Goal: Information Seeking & Learning: Learn about a topic

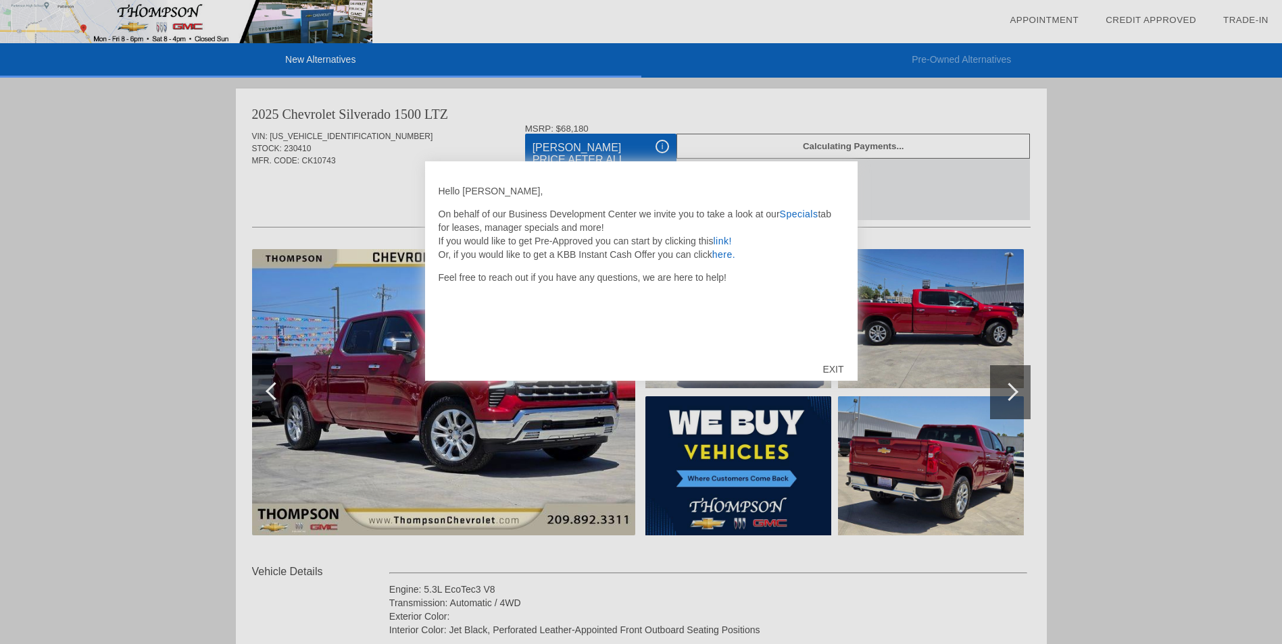
click at [830, 363] on div "EXIT" at bounding box center [833, 369] width 48 height 41
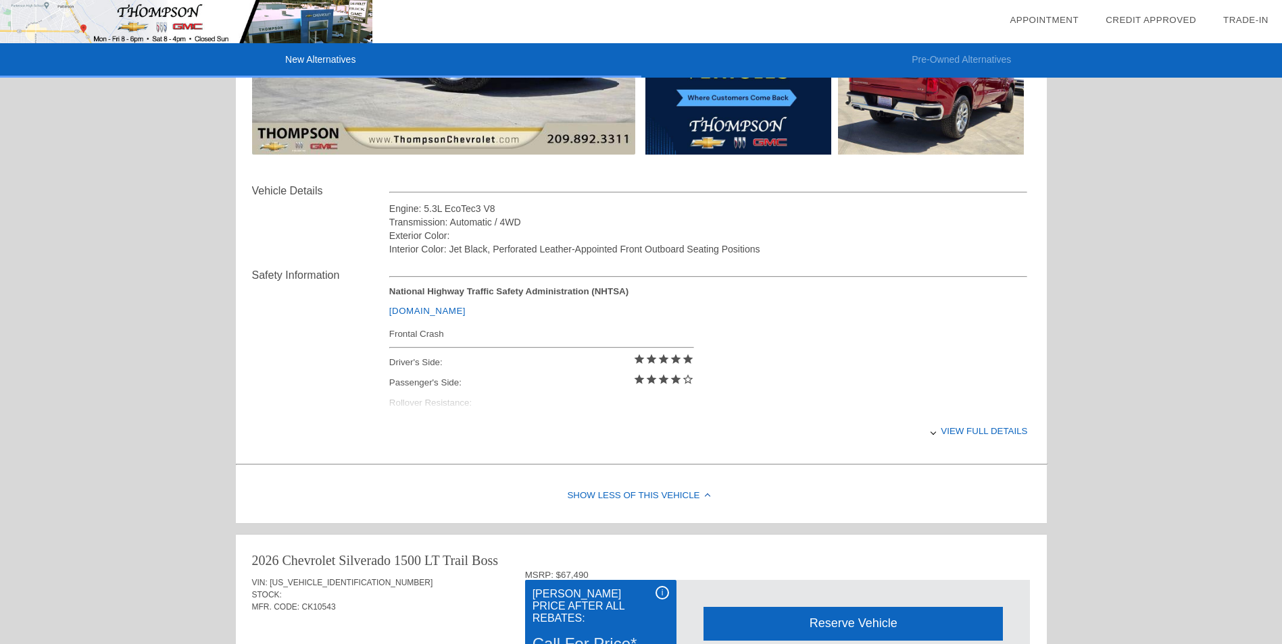
scroll to position [473, 0]
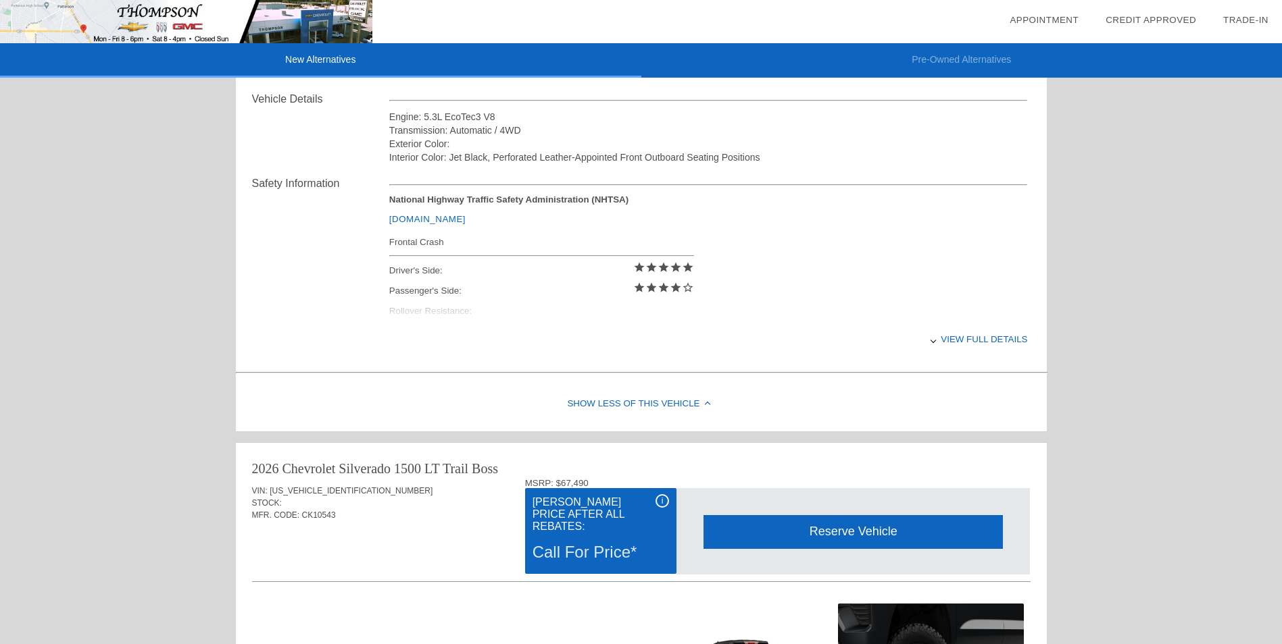
click at [996, 336] on div "View full details" at bounding box center [708, 339] width 638 height 33
click at [665, 401] on div "Show Less of this Vehicle" at bounding box center [641, 405] width 811 height 54
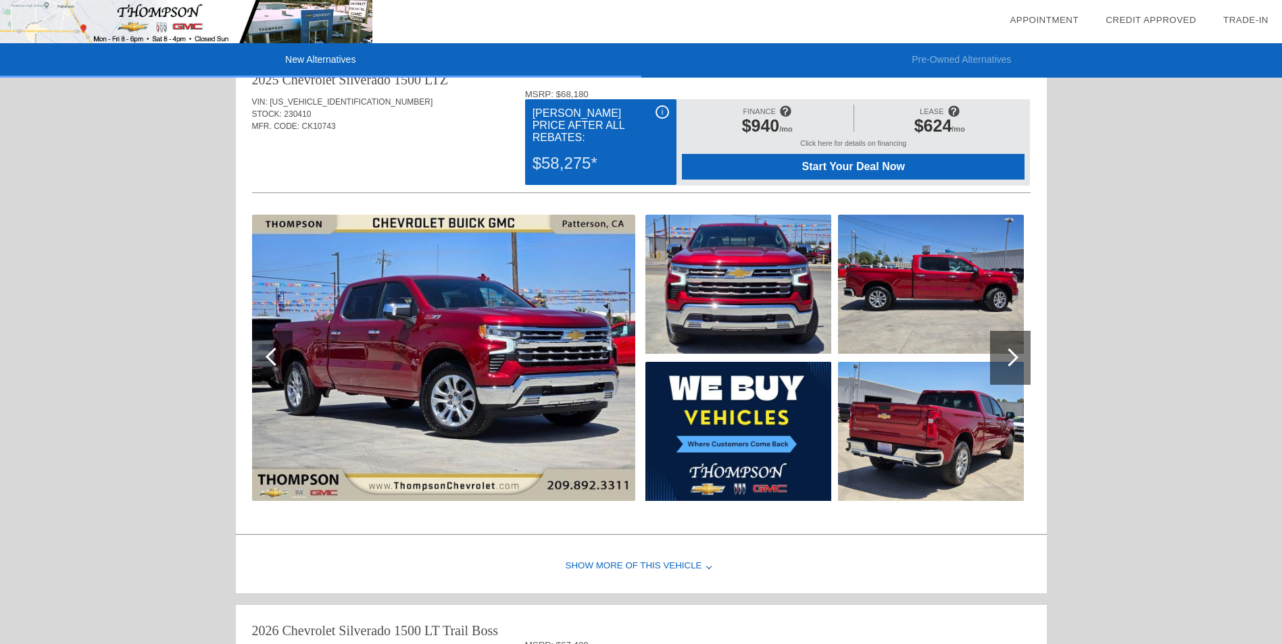
scroll to position [0, 0]
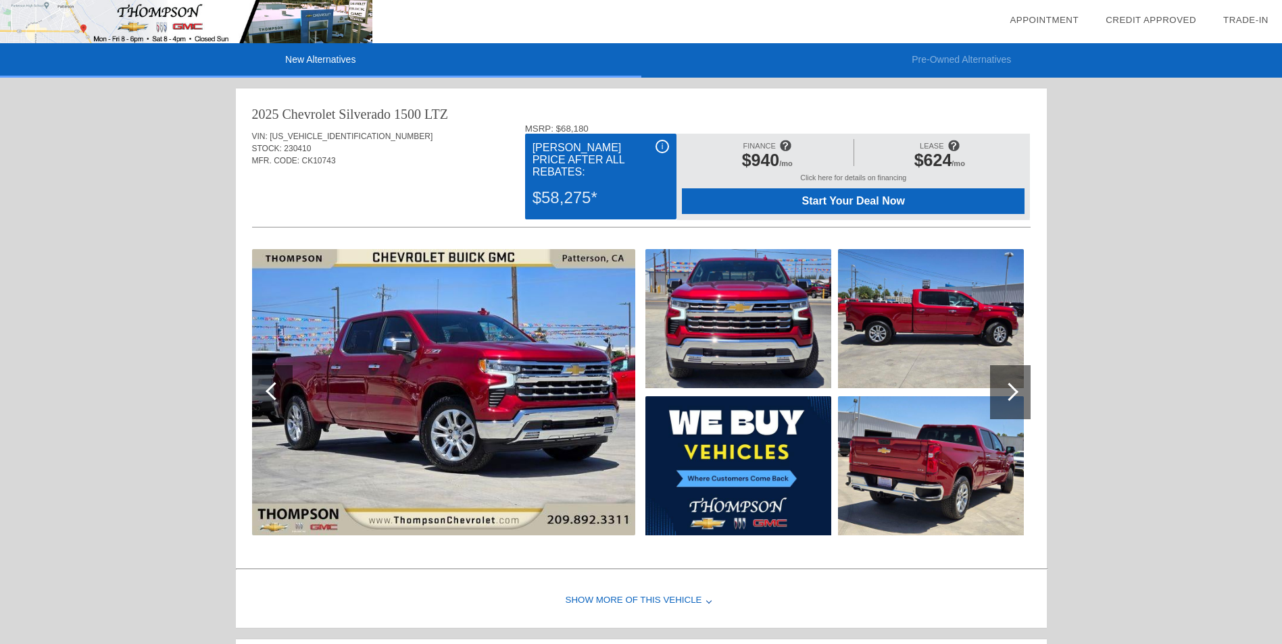
click at [445, 380] on img at bounding box center [443, 392] width 383 height 286
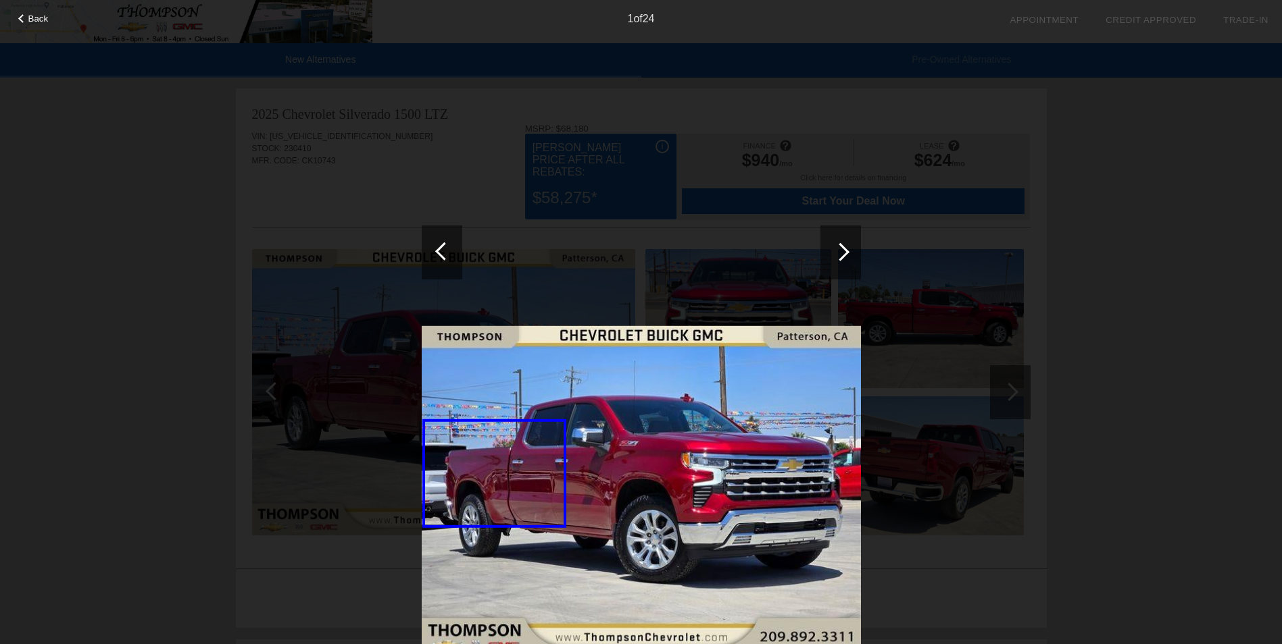
click at [844, 244] on div at bounding box center [840, 252] width 41 height 54
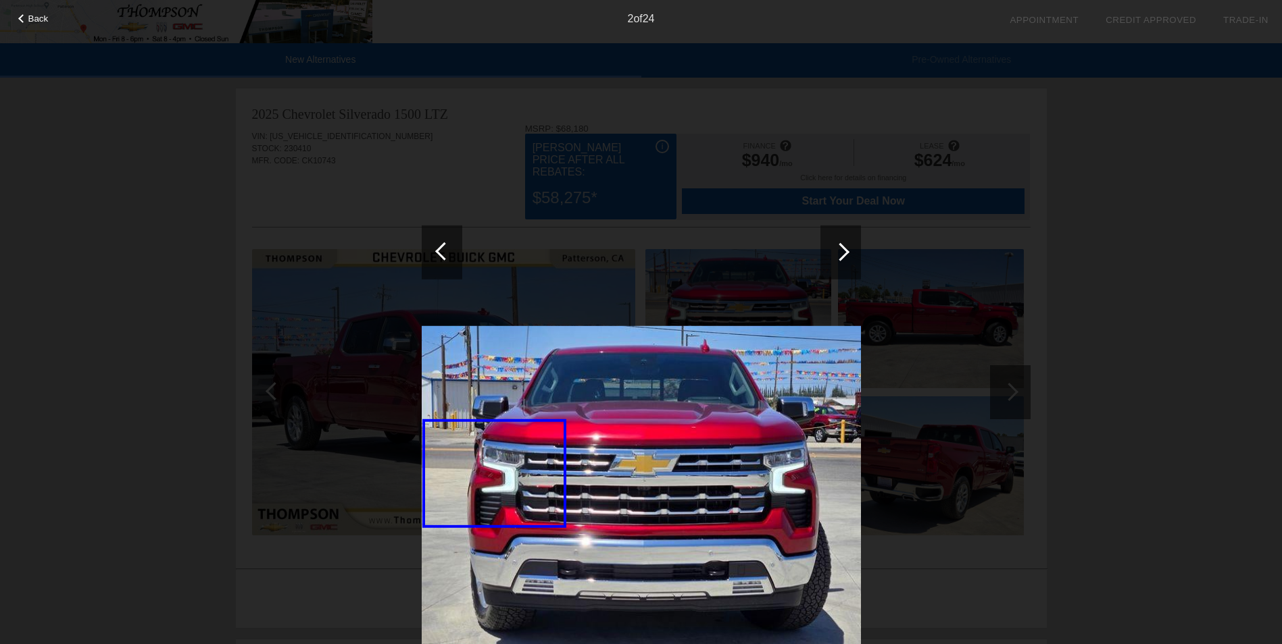
click at [37, 18] on span "Back" at bounding box center [38, 19] width 20 height 10
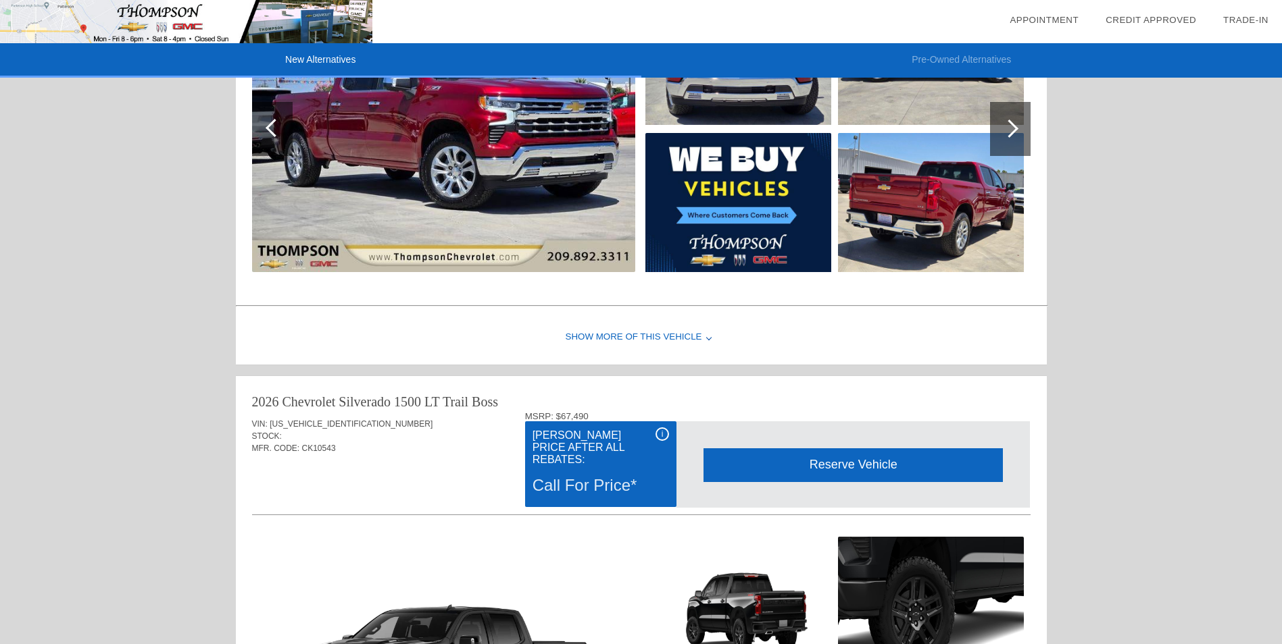
scroll to position [270, 0]
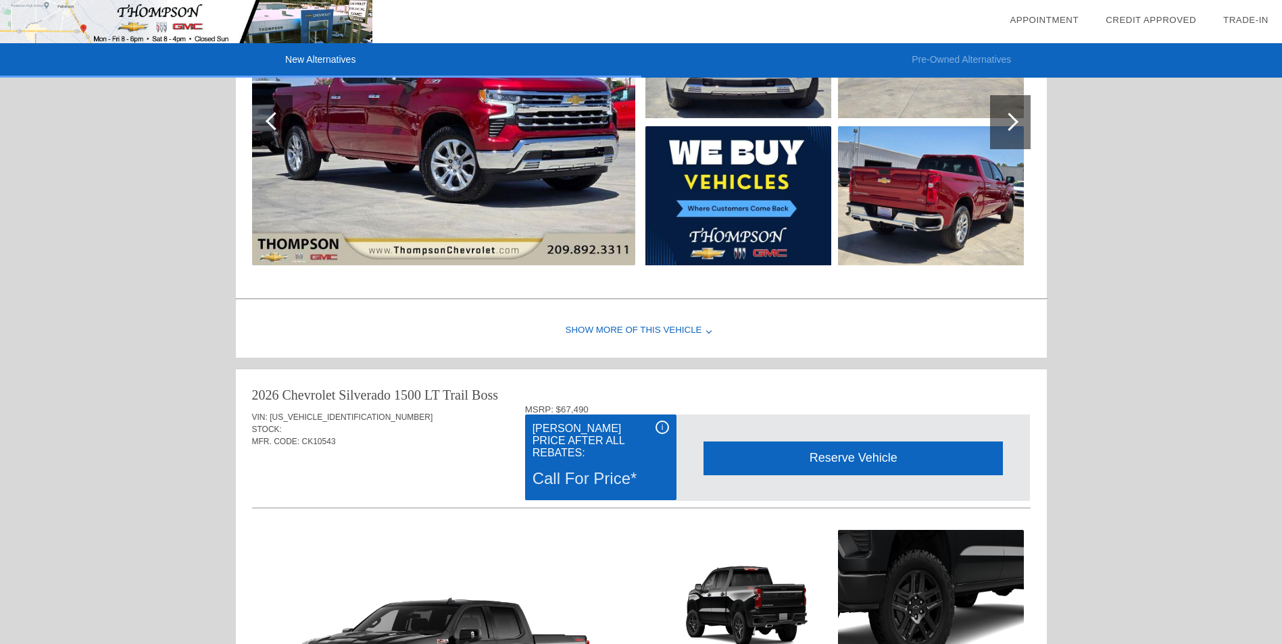
click at [673, 328] on div "Show More of this Vehicle" at bounding box center [641, 331] width 811 height 54
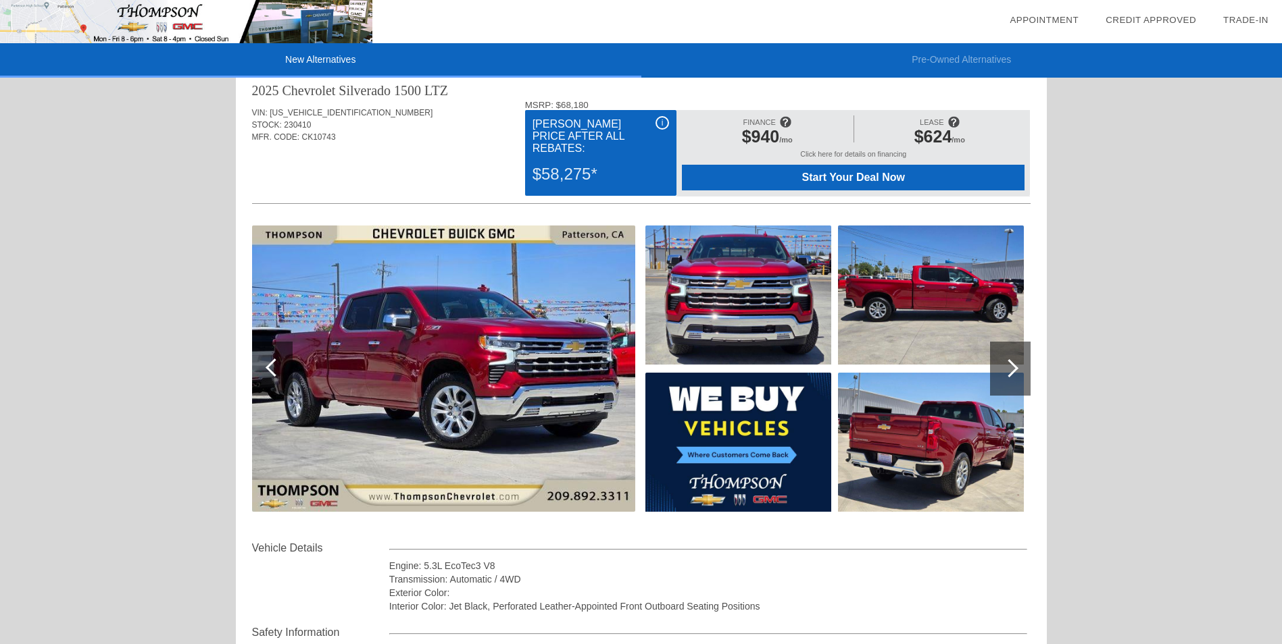
scroll to position [0, 0]
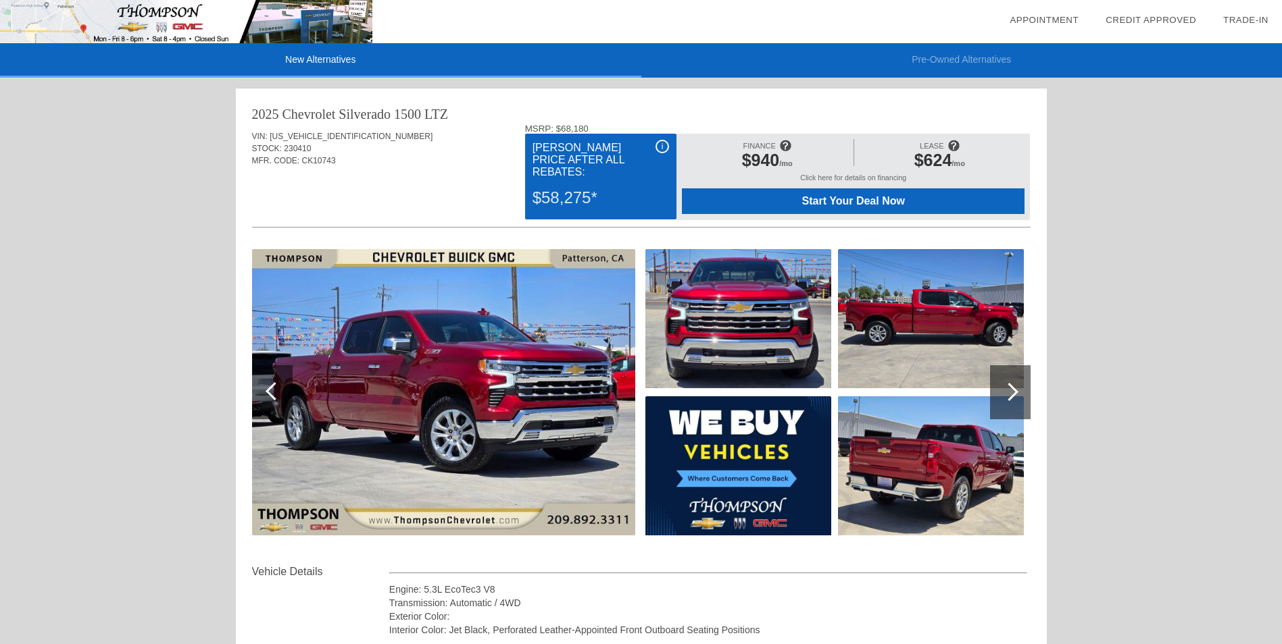
click at [423, 378] on img at bounding box center [443, 392] width 383 height 286
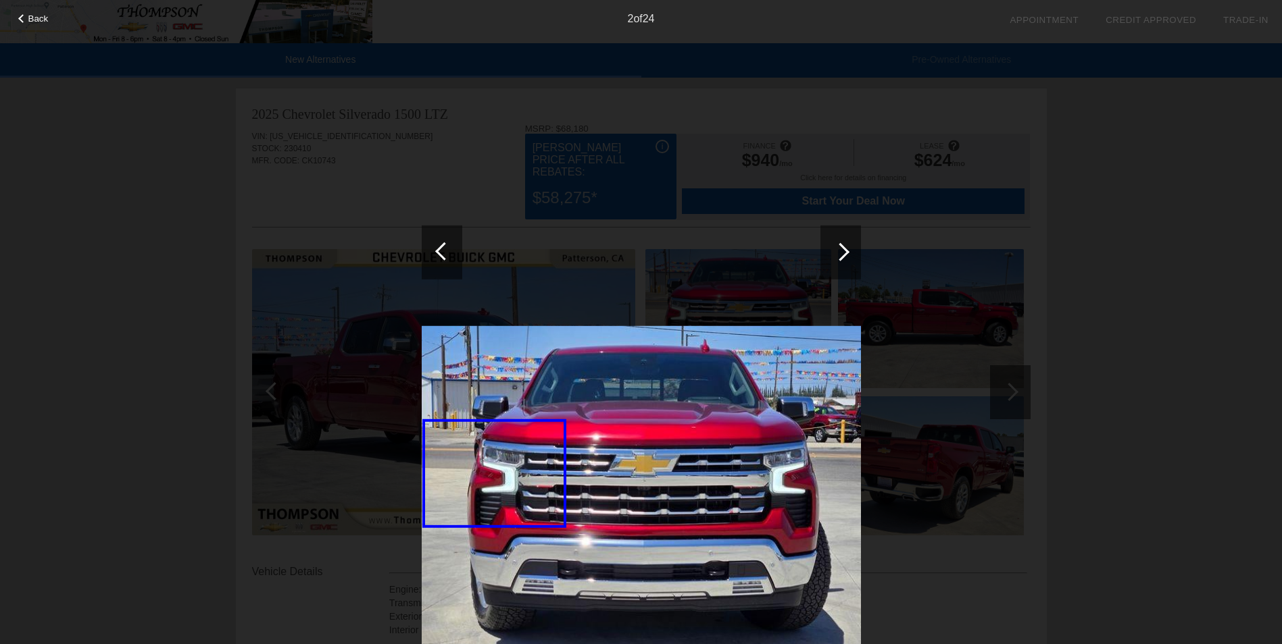
click at [841, 245] on div at bounding box center [840, 252] width 18 height 18
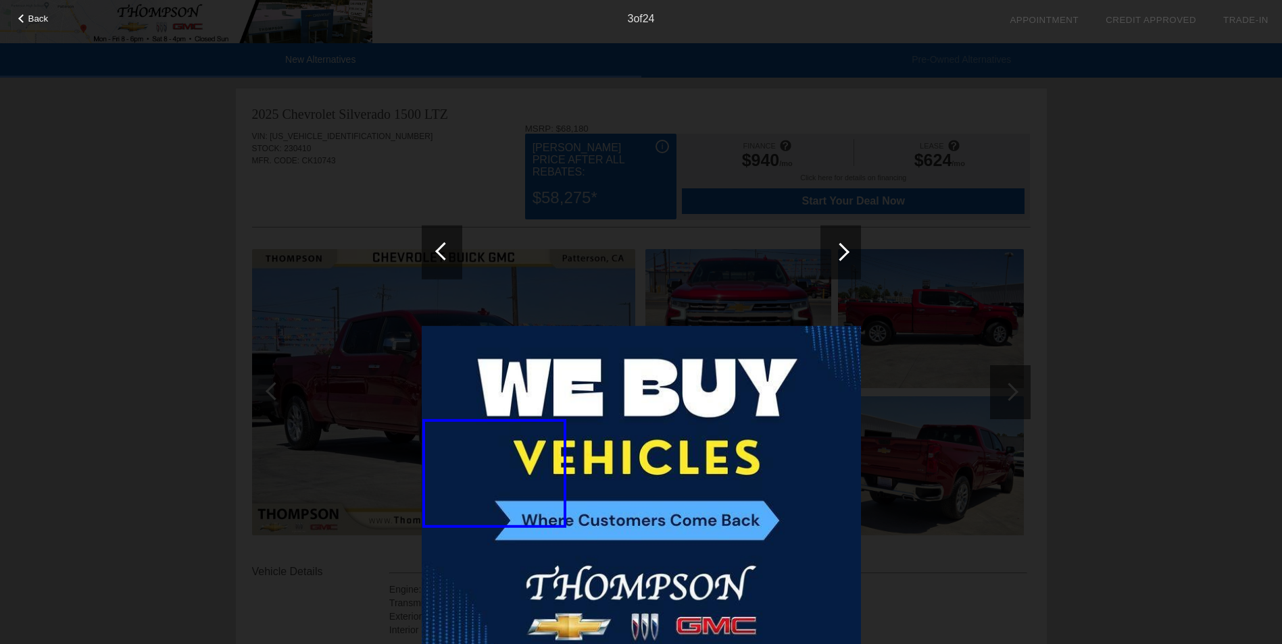
click at [841, 245] on div at bounding box center [840, 252] width 18 height 18
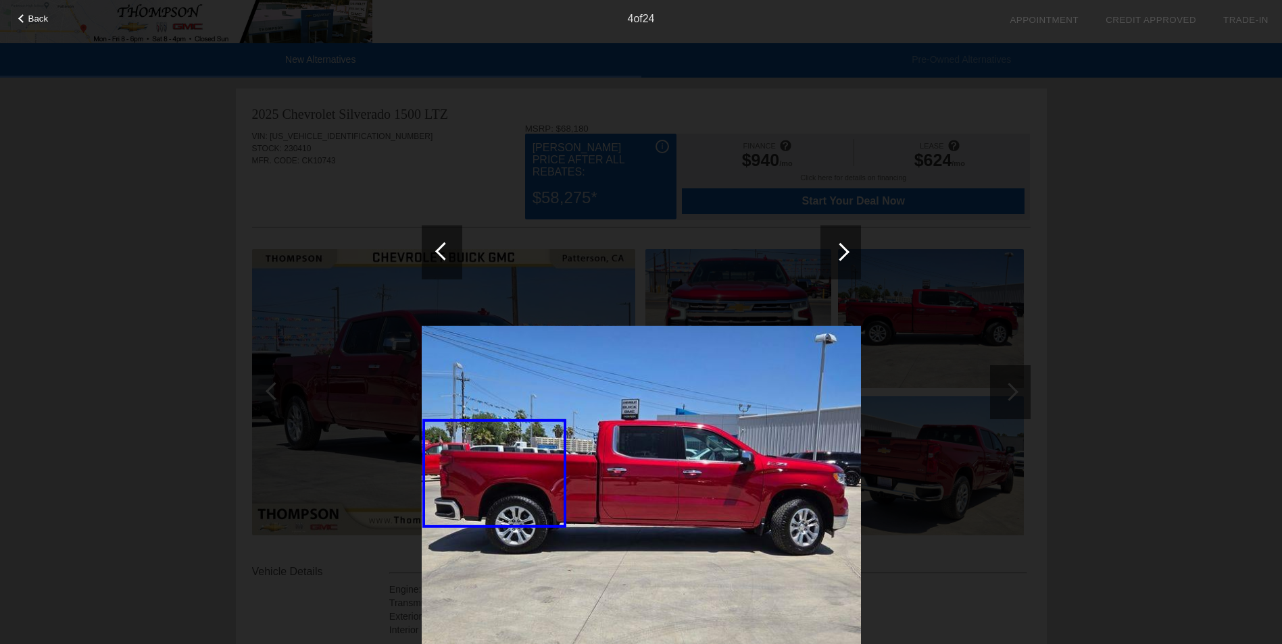
click at [841, 245] on div at bounding box center [840, 252] width 18 height 18
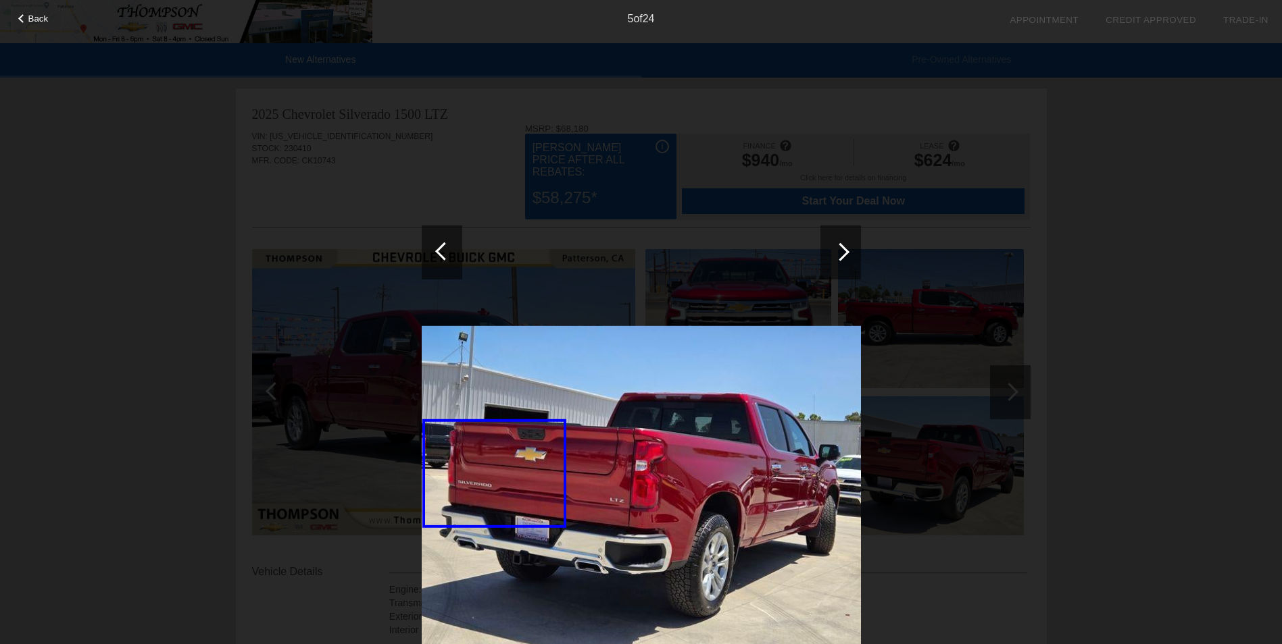
click at [840, 245] on div at bounding box center [840, 252] width 18 height 18
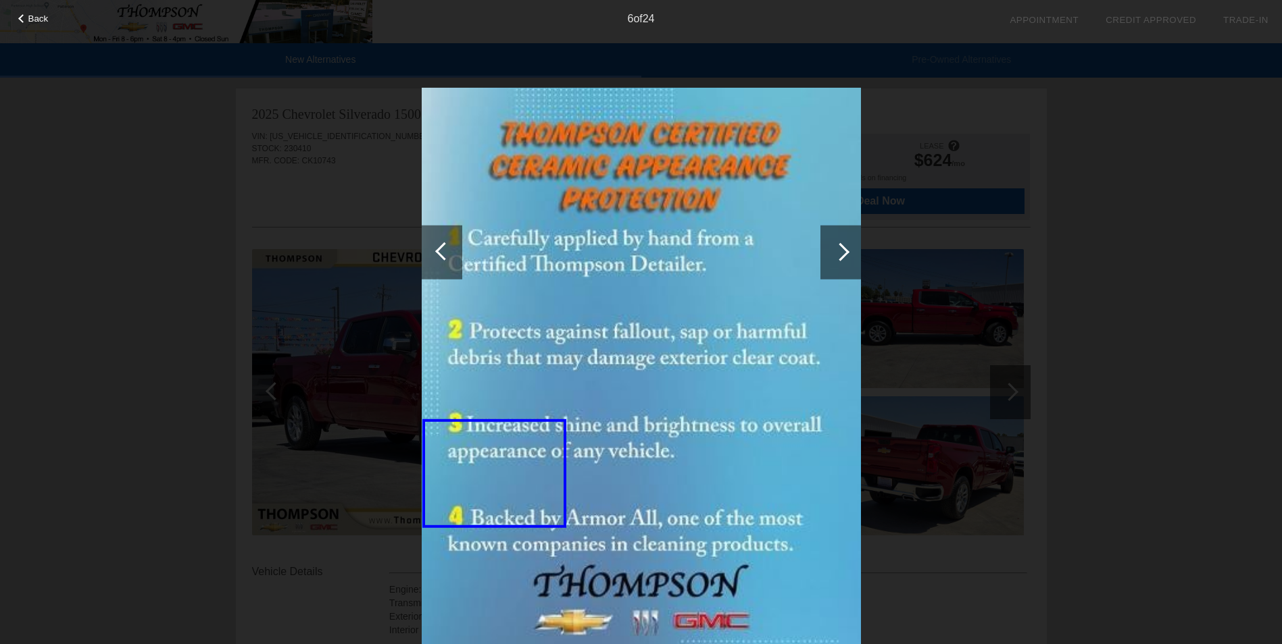
click at [37, 15] on span "Back" at bounding box center [38, 19] width 20 height 10
